Goal: Information Seeking & Learning: Learn about a topic

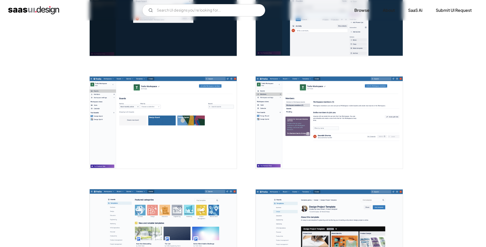
scroll to position [825, 0]
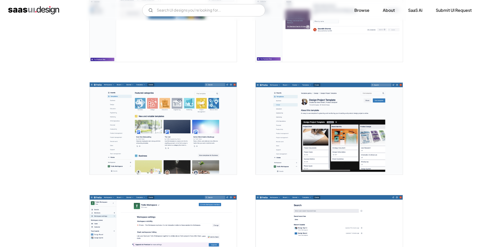
click at [44, 12] on img "home" at bounding box center [33, 10] width 51 height 8
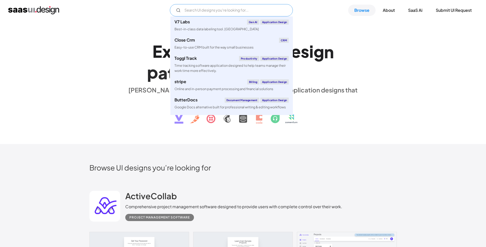
click at [219, 10] on input "Email Form" at bounding box center [231, 10] width 123 height 12
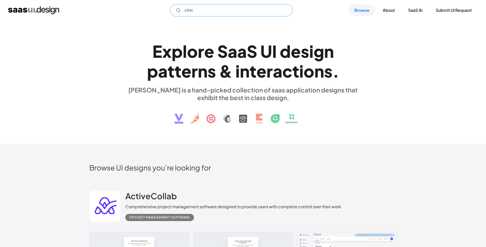
type input "clinic"
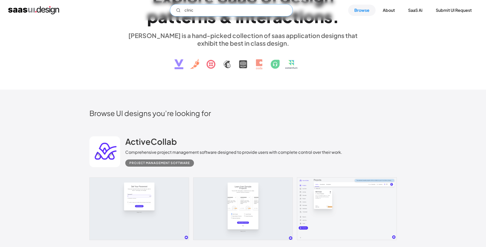
scroll to position [103, 0]
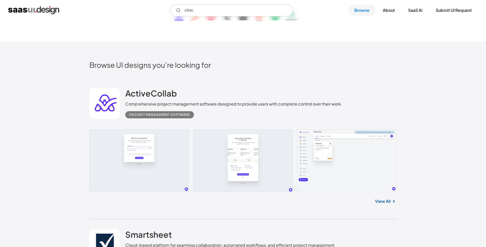
click at [392, 199] on img at bounding box center [394, 201] width 6 height 6
click at [384, 202] on link "View All" at bounding box center [383, 201] width 16 height 6
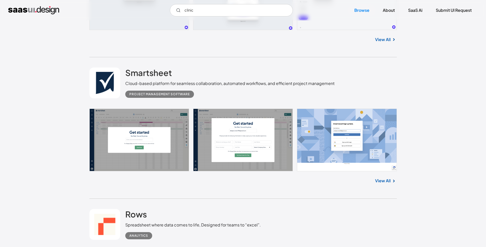
scroll to position [333, 0]
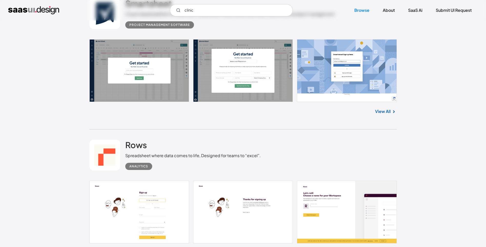
click at [369, 63] on link at bounding box center [243, 70] width 308 height 63
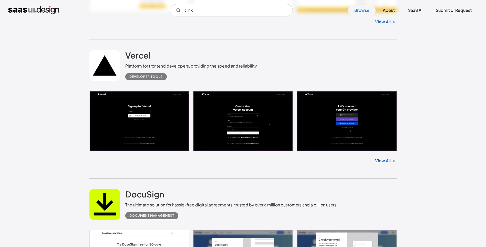
scroll to position [692, 0]
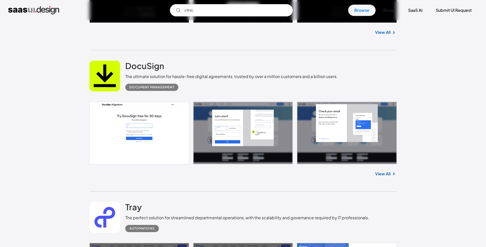
click at [352, 127] on link at bounding box center [243, 133] width 308 height 63
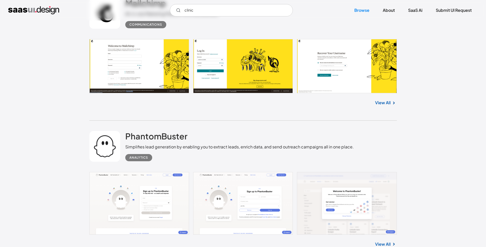
scroll to position [1179, 0]
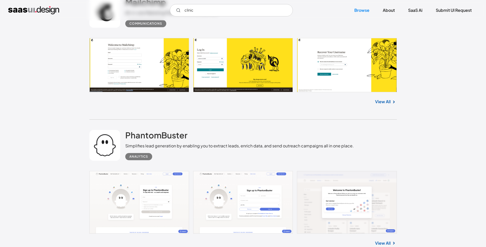
click at [341, 73] on link at bounding box center [243, 65] width 308 height 54
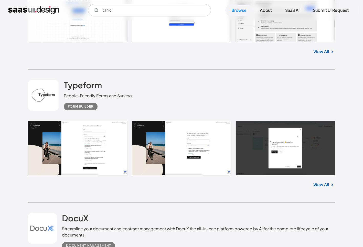
scroll to position [1513, 0]
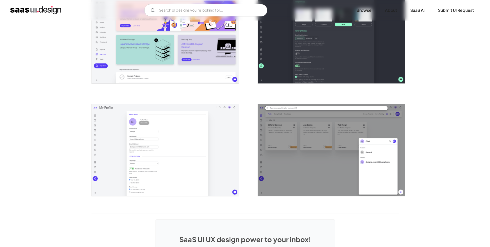
scroll to position [1077, 0]
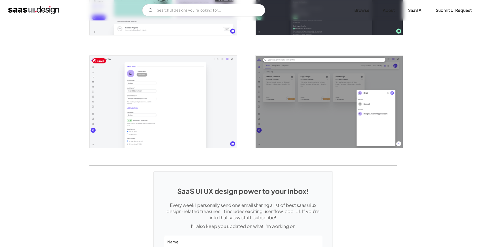
click at [171, 116] on img "open lightbox" at bounding box center [163, 102] width 147 height 92
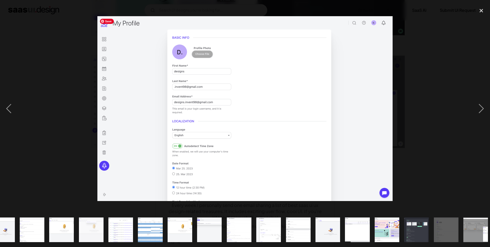
scroll to position [0, 106]
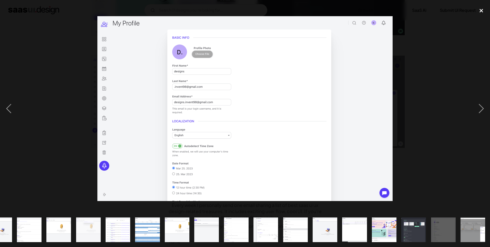
click at [481, 10] on div "close lightbox" at bounding box center [481, 10] width 17 height 11
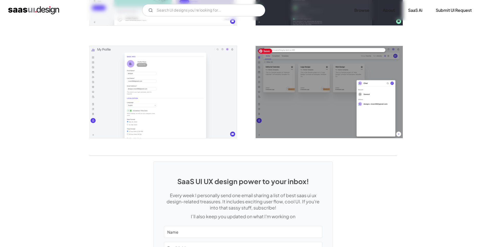
scroll to position [1163, 0]
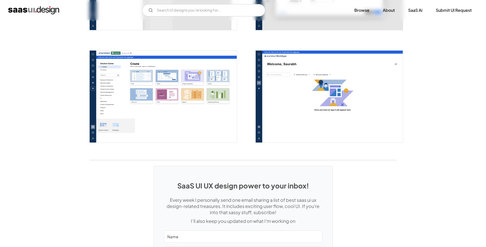
scroll to position [1307, 0]
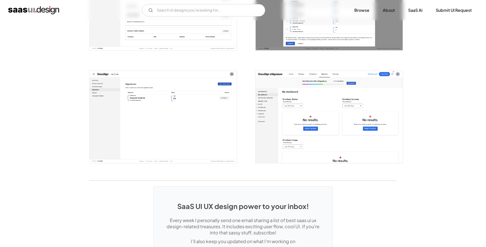
scroll to position [1286, 0]
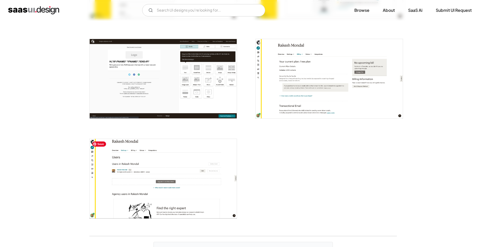
scroll to position [1307, 0]
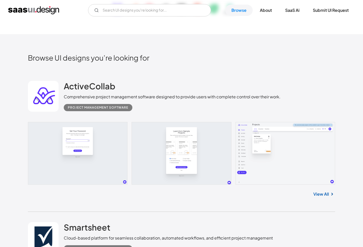
scroll to position [205, 0]
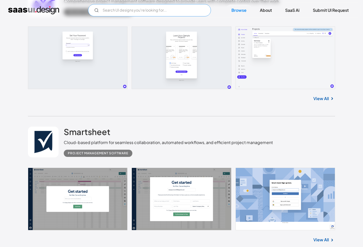
click at [163, 11] on input "Email Form" at bounding box center [149, 10] width 123 height 12
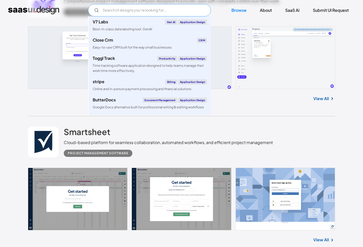
paste input "(manual assign)"
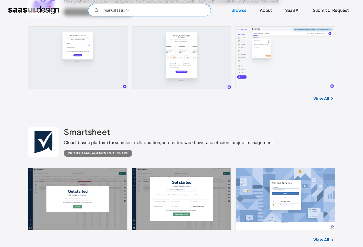
click at [104, 10] on input "(manual assign)" at bounding box center [149, 10] width 123 height 12
click at [137, 11] on input "manual assign)" at bounding box center [149, 10] width 123 height 12
click at [137, 11] on input "manual assign" at bounding box center [149, 10] width 123 height 12
click at [97, 11] on circle "Email Form" at bounding box center [96, 9] width 3 height 3
click at [152, 11] on input "manual assign" at bounding box center [149, 10] width 123 height 12
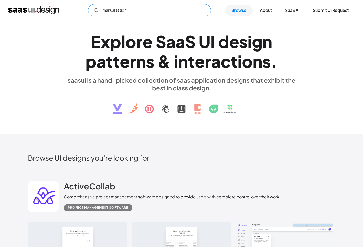
scroll to position [0, 0]
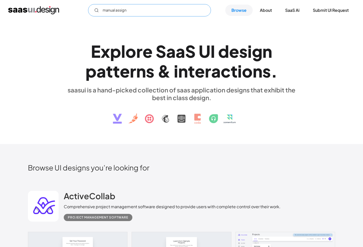
click at [92, 9] on input "manual assign" at bounding box center [149, 10] width 123 height 12
drag, startPoint x: 130, startPoint y: 7, endPoint x: 132, endPoint y: 9, distance: 2.7
click at [132, 9] on input "manual assign" at bounding box center [149, 10] width 123 height 12
drag, startPoint x: 132, startPoint y: 9, endPoint x: 98, endPoint y: 9, distance: 34.1
click at [99, 9] on input "manual assign" at bounding box center [149, 10] width 123 height 12
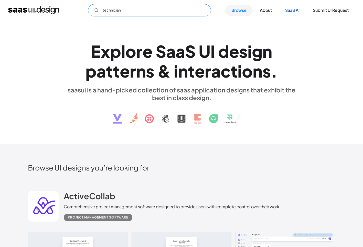
type input "technician"
click at [297, 11] on link "SaaS Ai" at bounding box center [292, 10] width 27 height 11
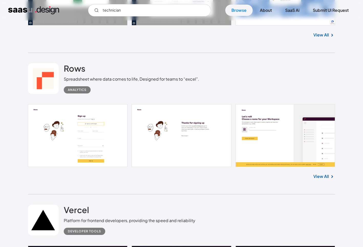
scroll to position [487, 0]
